Goal: Book appointment/travel/reservation: Book appointment/travel/reservation

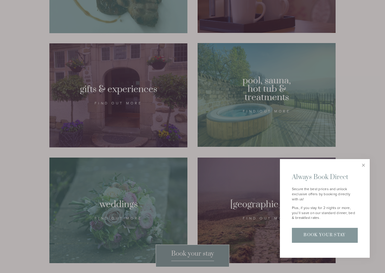
scroll to position [491, 0]
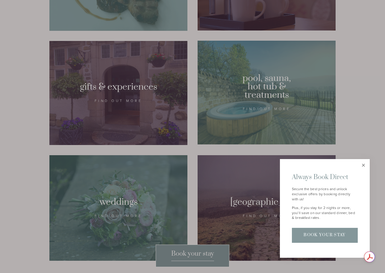
click at [362, 162] on link "Close" at bounding box center [363, 165] width 10 height 10
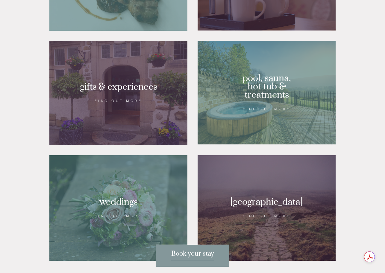
click at [281, 101] on div at bounding box center [266, 93] width 138 height 104
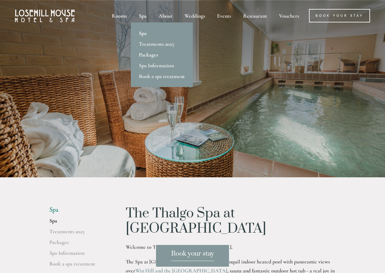
click at [150, 55] on link "Packages" at bounding box center [162, 54] width 62 height 11
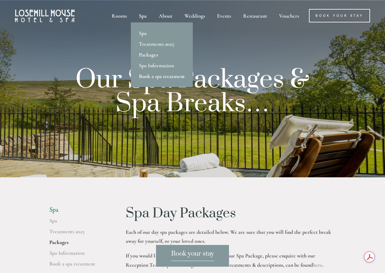
click at [168, 76] on link "Book a spa treatment" at bounding box center [162, 76] width 62 height 11
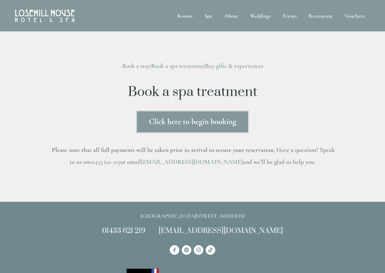
click at [184, 119] on link "Click here to begin booking" at bounding box center [192, 122] width 114 height 24
